Goal: Information Seeking & Learning: Understand process/instructions

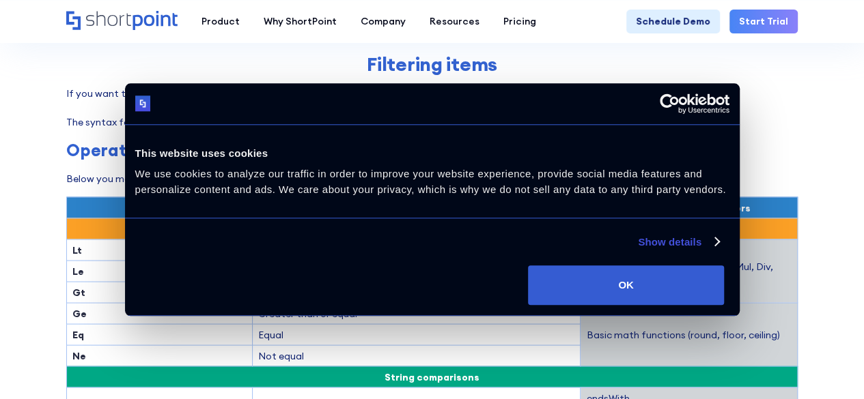
scroll to position [1204, 0]
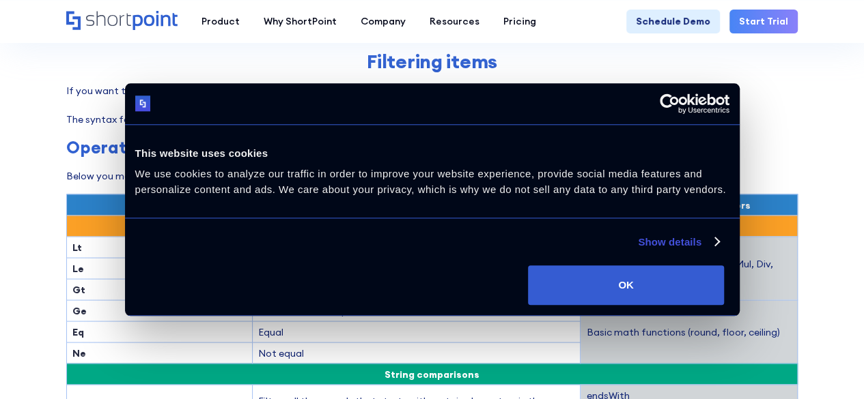
click at [367, 142] on div "ShortPoint REST API: Selecting, Filtering, Sorting Results in a SharePoint List…" at bounding box center [431, 337] width 731 height 2893
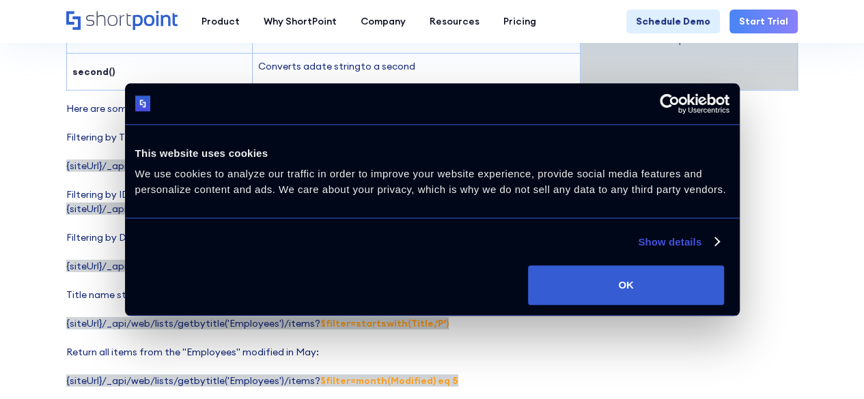
scroll to position [1876, 0]
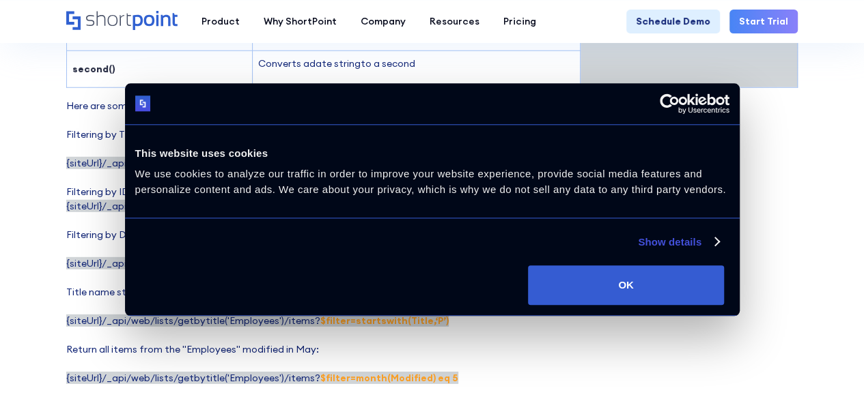
click at [357, 171] on p "Here are some examples of using $filter parameter: Filtering by Title: {siteUrl…" at bounding box center [431, 271] width 731 height 344
click at [146, 157] on span "{siteUrl}/_api/web/lists/getbytitle('Employees')/items? $filter= Employee eq ‘[…" at bounding box center [259, 163] width 387 height 12
drag, startPoint x: 152, startPoint y: 143, endPoint x: 437, endPoint y: 144, distance: 285.4
click at [437, 144] on p "Here are some examples of using $filter parameter: Filtering by Title: {siteUrl…" at bounding box center [431, 271] width 731 height 344
copy span "lists/getbytitle('Employees')/items? $filter= Employee eq ‘[PERSON_NAME]'"
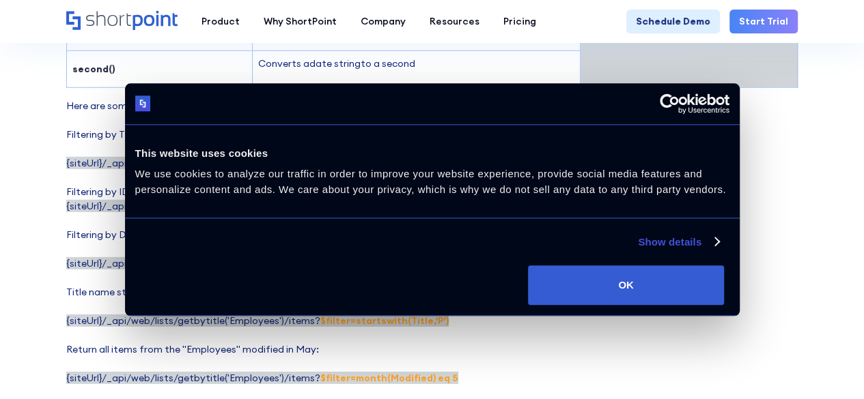
copy span "lists/getbytitle('Employees')/items? $filter= Employee eq ‘[PERSON_NAME]'"
drag, startPoint x: 106, startPoint y: 145, endPoint x: 448, endPoint y: 141, distance: 342.1
click at [448, 141] on p "Here are some examples of using $filter parameter: Filtering by Title: {siteUrl…" at bounding box center [431, 271] width 731 height 344
copy span "_api/web/lists/getbytitle('Employees')/items? $filter= Employee eq ‘[PERSON_NAM…"
click at [431, 172] on p "Here are some examples of using $filter parameter: Filtering by Title: {siteUrl…" at bounding box center [431, 271] width 731 height 344
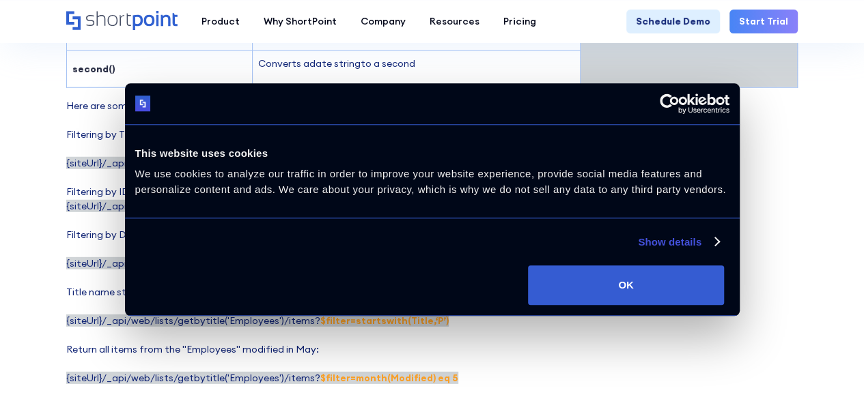
drag, startPoint x: 311, startPoint y: 143, endPoint x: 463, endPoint y: 145, distance: 151.6
click at [463, 145] on p "Here are some examples of using $filter parameter: Filtering by Title: {siteUrl…" at bounding box center [431, 271] width 731 height 344
copy strong "$filter= Employee eq ‘parth'"
